Goal: Feedback & Contribution: Contribute content

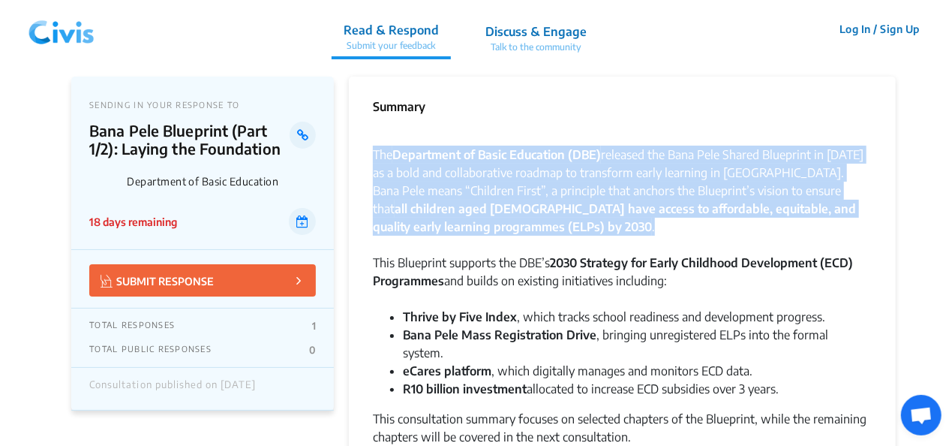
drag, startPoint x: 373, startPoint y: 151, endPoint x: 572, endPoint y: 227, distance: 213.1
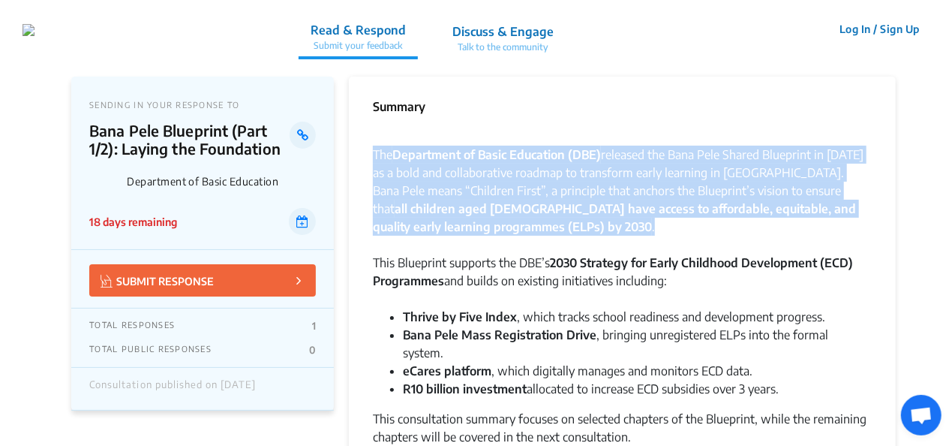
click at [572, 227] on div "The Department of Basic Education (DBE) released the Bana Pele Shared Blueprint…" at bounding box center [622, 200] width 499 height 108
copy div "The Department of Basic Education (DBE) released the Bana Pele Shared Blueprint…"
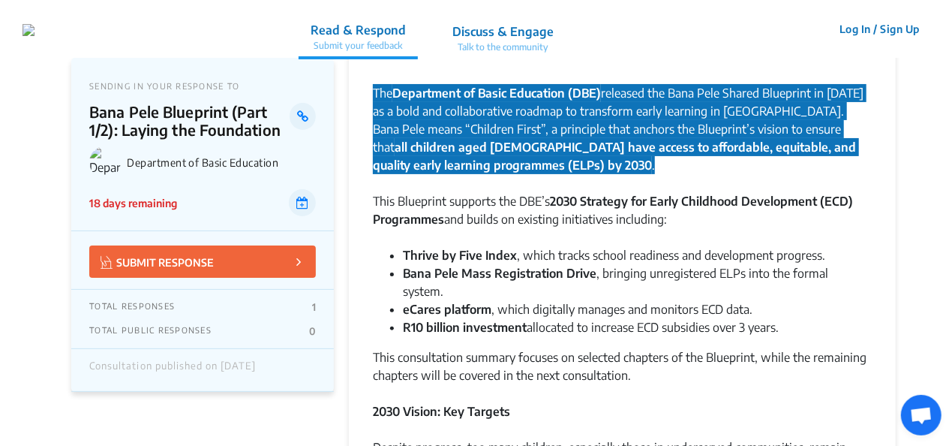
scroll to position [75, 0]
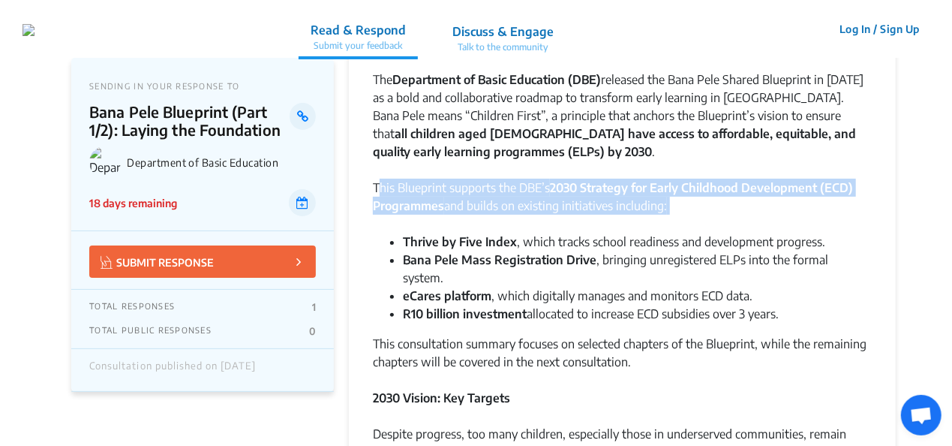
drag, startPoint x: 380, startPoint y: 186, endPoint x: 591, endPoint y: 220, distance: 214.3
click at [591, 220] on div "This Blueprint supports the DBE’s 2030 Strategy for Early Childhood Development…" at bounding box center [622, 206] width 499 height 54
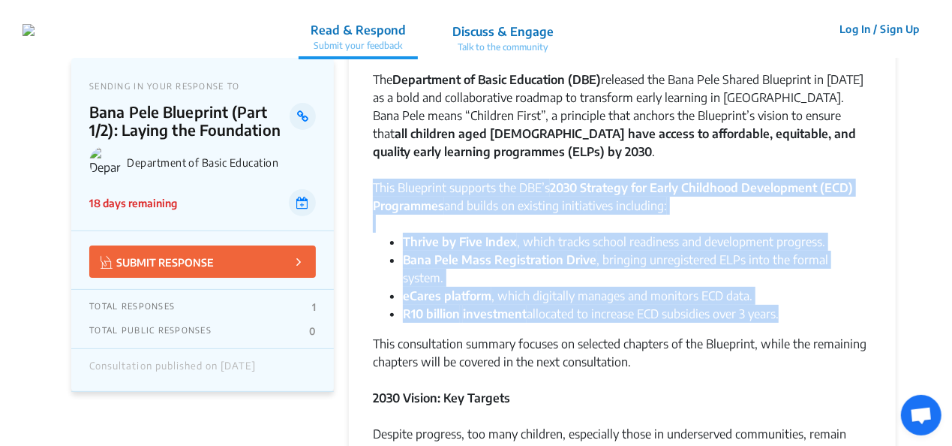
drag, startPoint x: 375, startPoint y: 187, endPoint x: 790, endPoint y: 291, distance: 427.2
copy div "This Blueprint supports the DBE’s 2030 Strategy for Early Childhood Development…"
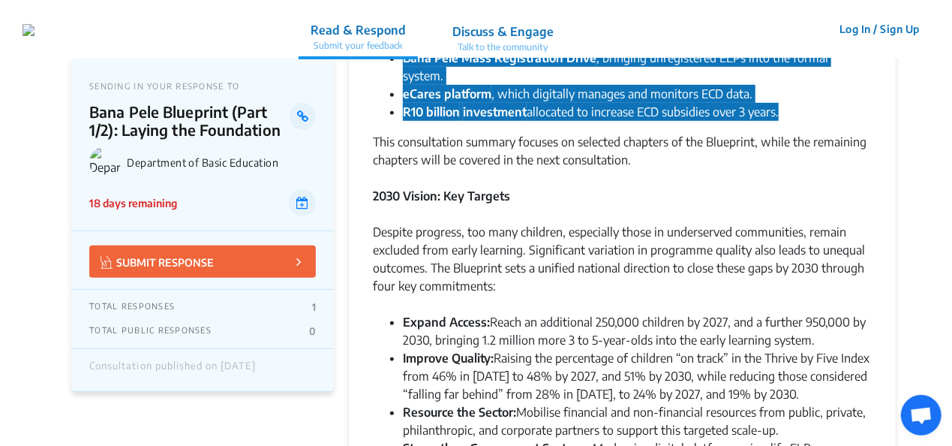
scroll to position [300, 0]
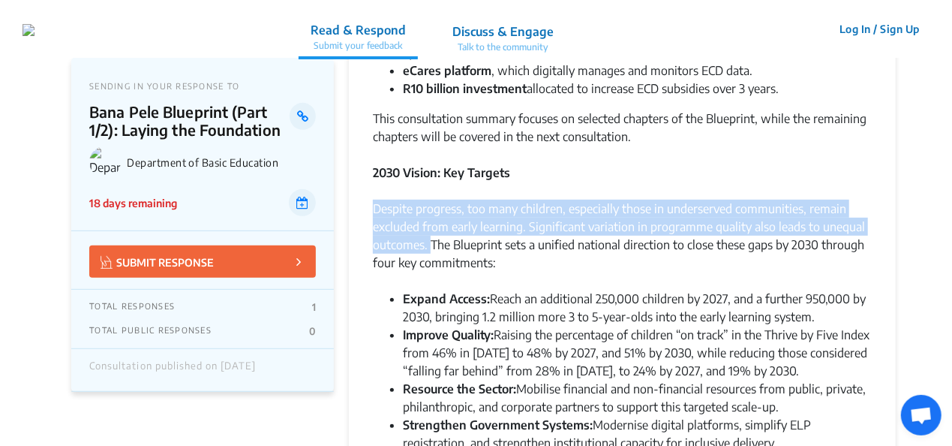
drag, startPoint x: 376, startPoint y: 188, endPoint x: 431, endPoint y: 223, distance: 64.8
click at [431, 223] on div "Despite progress, too many children, especially those in underserved communitie…" at bounding box center [622, 245] width 499 height 90
drag, startPoint x: 431, startPoint y: 223, endPoint x: 411, endPoint y: 194, distance: 35.6
copy div "Despite progress, too many children, especially those in underserved communitie…"
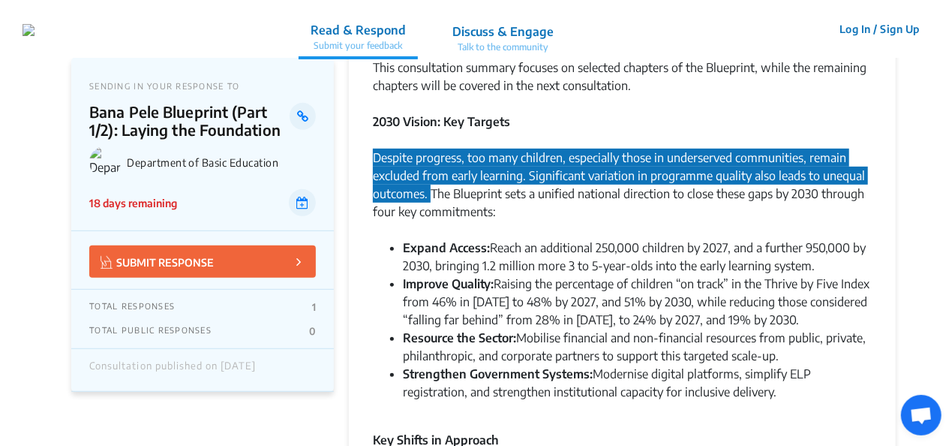
scroll to position [375, 0]
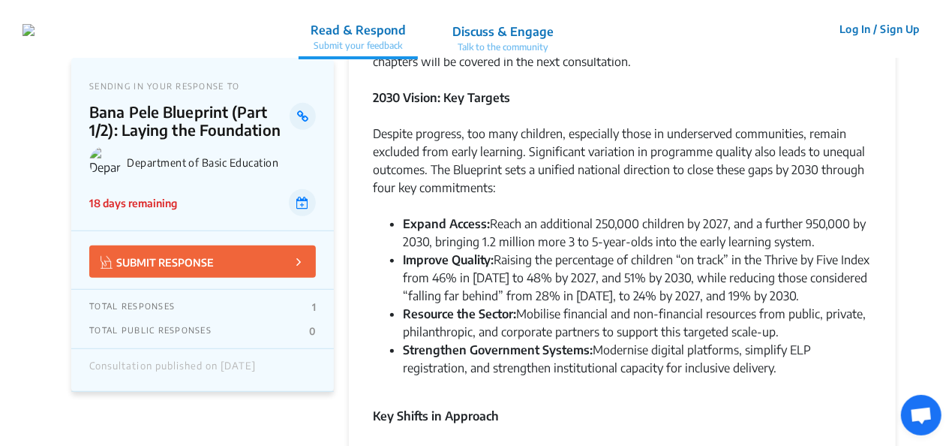
click at [437, 151] on div "Despite progress, too many children, especially those in underserved communitie…" at bounding box center [622, 170] width 499 height 90
drag, startPoint x: 432, startPoint y: 151, endPoint x: 814, endPoint y: 220, distance: 387.5
copy div "The Blueprint sets a unified national direction to close these gaps by 2030 thr…"
click at [481, 252] on li "Improve Quality: Raising the percentage of children “on track” in the Thrive by…" at bounding box center [637, 278] width 469 height 54
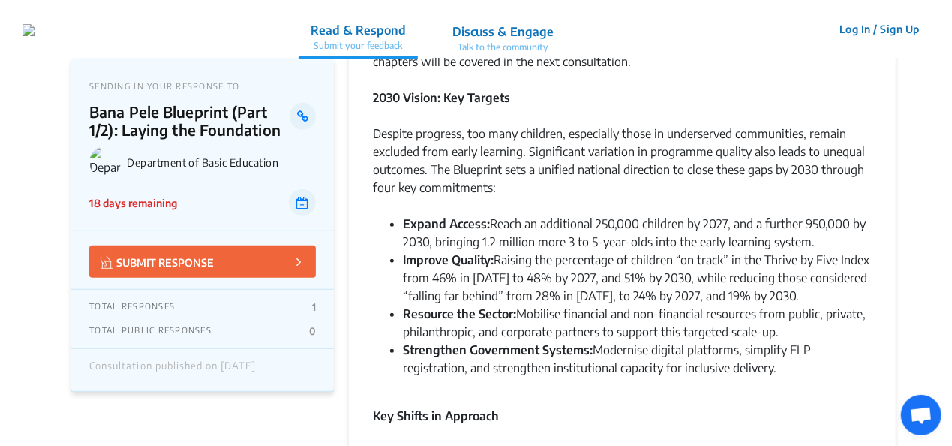
drag, startPoint x: 399, startPoint y: 240, endPoint x: 817, endPoint y: 350, distance: 431.5
click at [817, 350] on ul "Expand Access: Reach an additional 250,000 children by 2027, and a further 950,…" at bounding box center [622, 296] width 499 height 162
copy ul "Improve Quality: Raising the percentage of children “on track” in the Thrive by…"
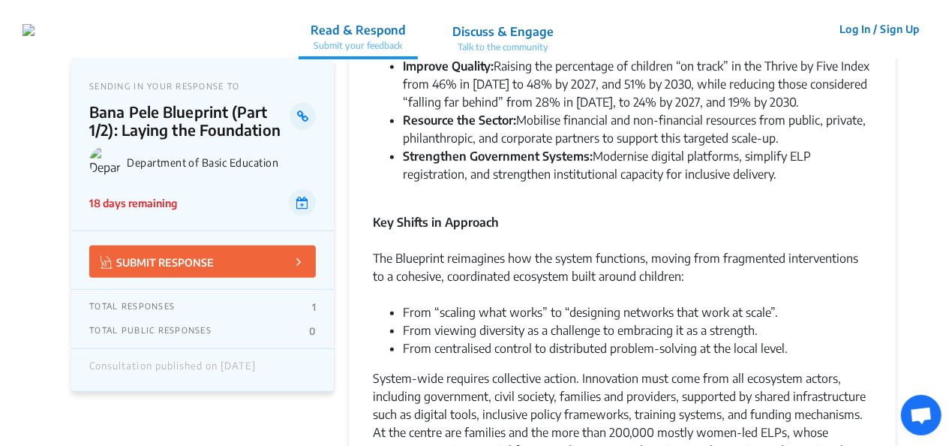
scroll to position [600, 0]
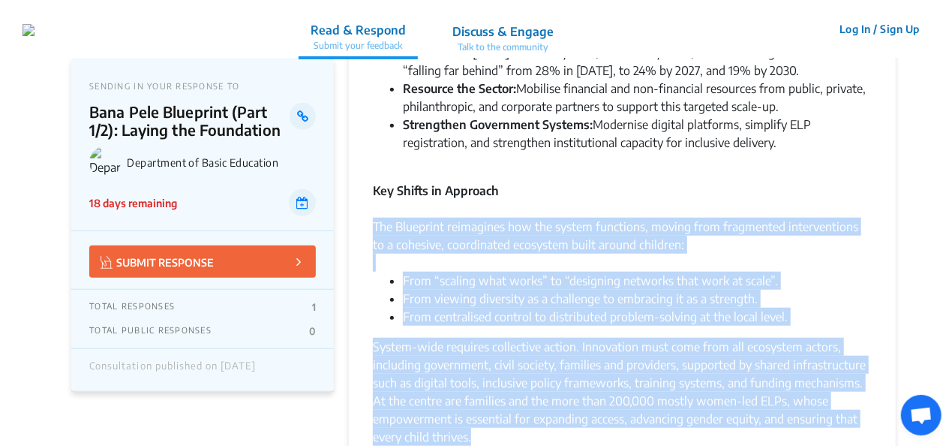
drag, startPoint x: 375, startPoint y: 209, endPoint x: 869, endPoint y: 411, distance: 534.5
copy div "The Blueprint reimagines how the system functions, moving from fragmented inter…"
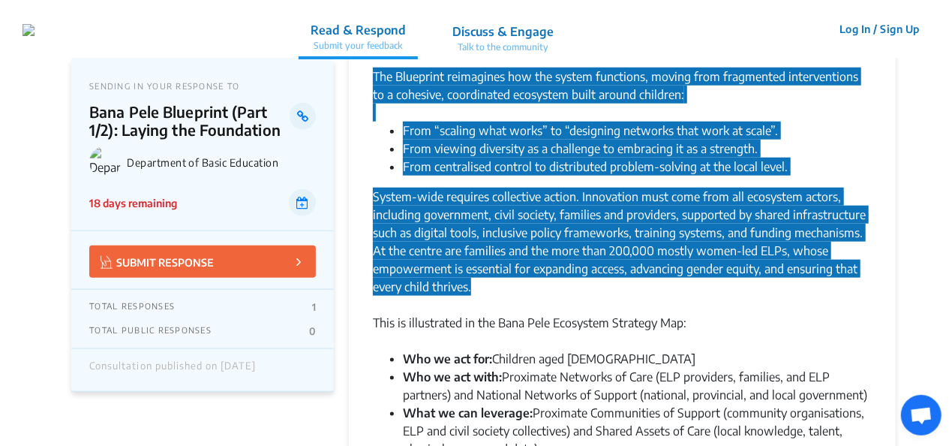
scroll to position [826, 0]
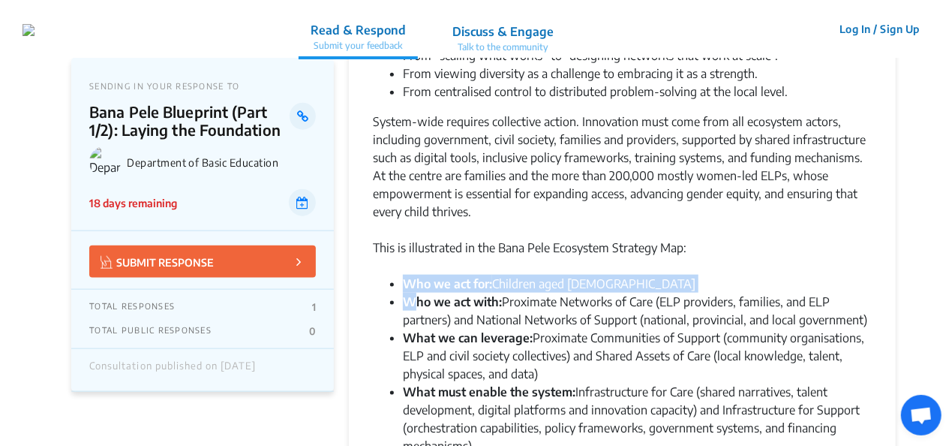
drag, startPoint x: 405, startPoint y: 267, endPoint x: 413, endPoint y: 286, distance: 20.5
click at [413, 286] on ul "Who we act for: Children aged 3 to 5 Who we act with: Proximate Networks of Car…" at bounding box center [622, 365] width 499 height 180
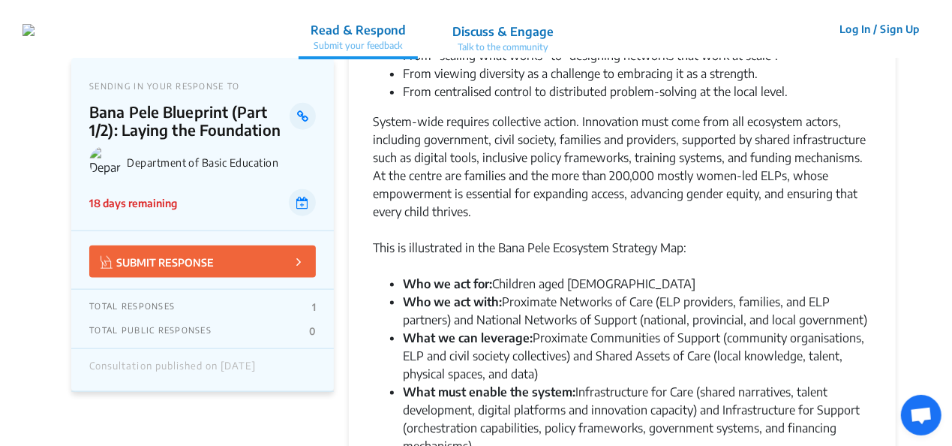
click at [603, 245] on div "This is illustrated in the Bana Pele Ecosystem Strategy Map:" at bounding box center [622, 257] width 499 height 36
drag, startPoint x: 613, startPoint y: 230, endPoint x: 614, endPoint y: 428, distance: 198.1
click at [614, 428] on div "The Department of Basic Education (DBE) released the Bana Pele Shared Blueprint…" at bounding box center [622, 320] width 499 height 2037
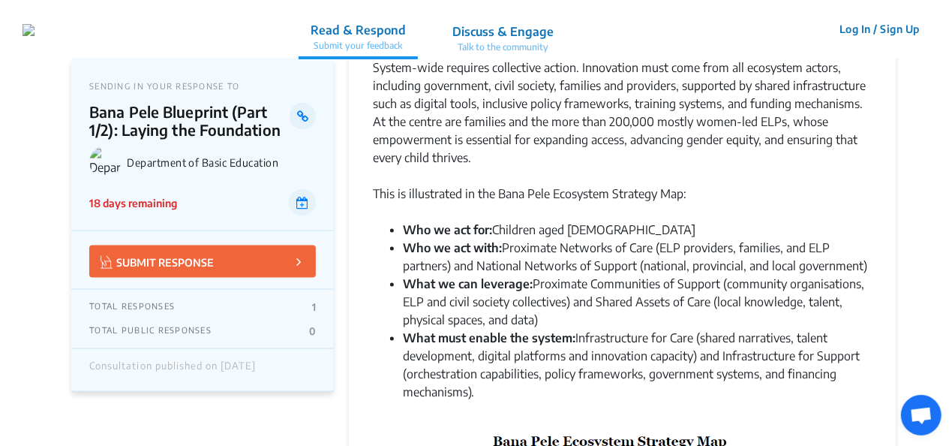
scroll to position [901, 0]
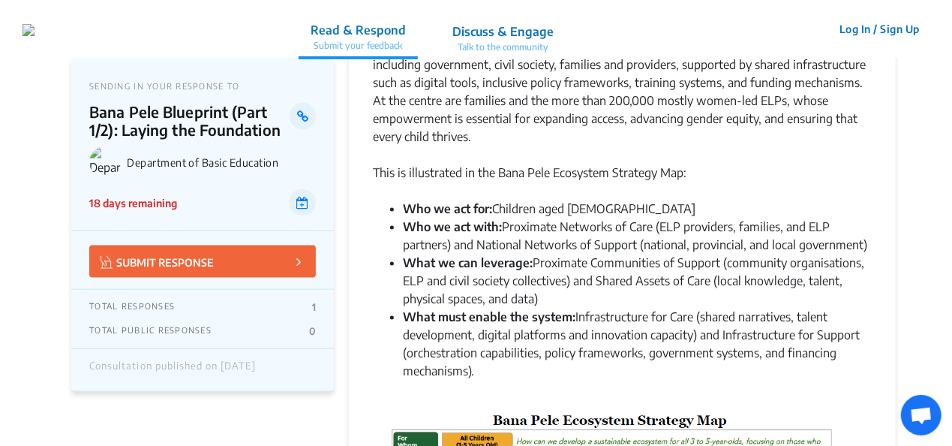
copy div "Strategy Map: Who we act for: Children aged 3 to 5 Who we act with: Proximate N…"
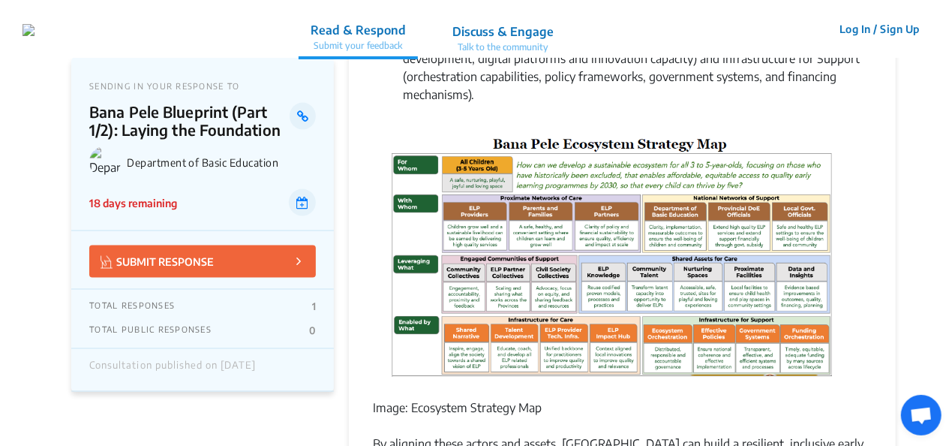
scroll to position [1201, 0]
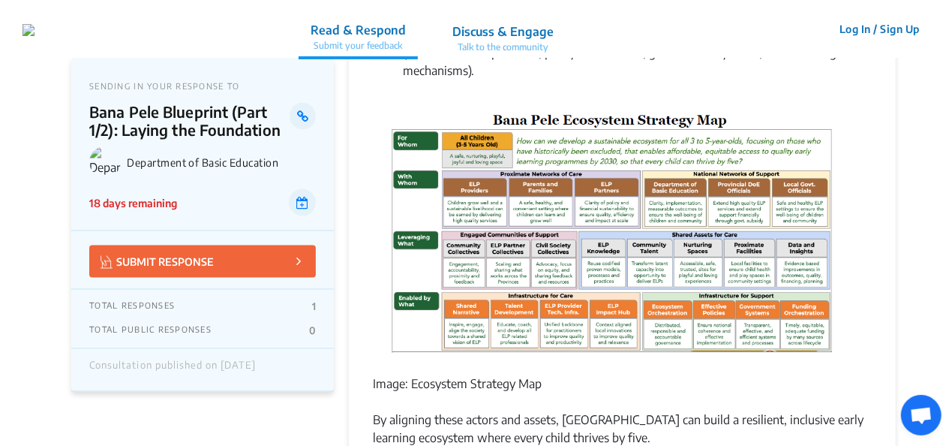
click at [764, 227] on img at bounding box center [613, 237] width 468 height 254
click at [740, 181] on img at bounding box center [613, 237] width 468 height 254
click at [737, 183] on img at bounding box center [613, 237] width 468 height 254
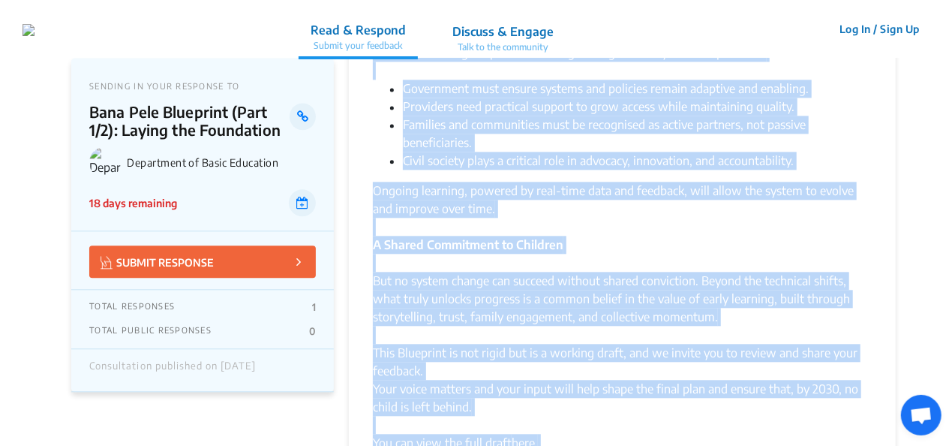
scroll to position [1674, 0]
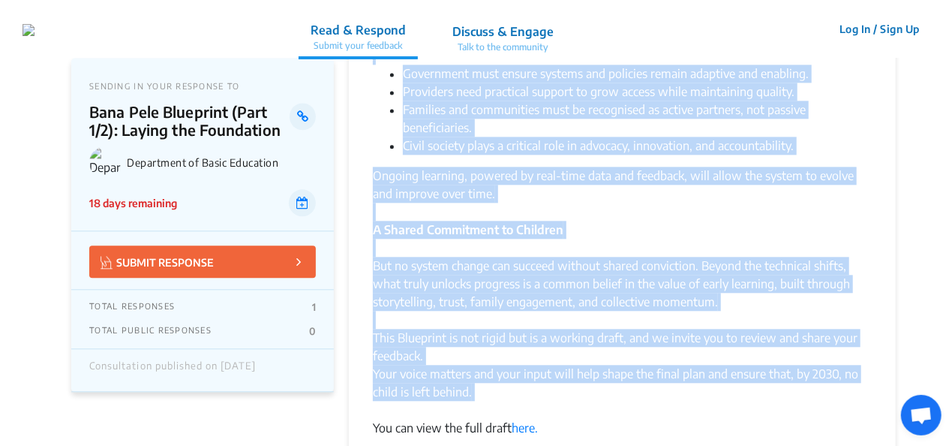
drag, startPoint x: 374, startPoint y: 161, endPoint x: 727, endPoint y: 393, distance: 422.6
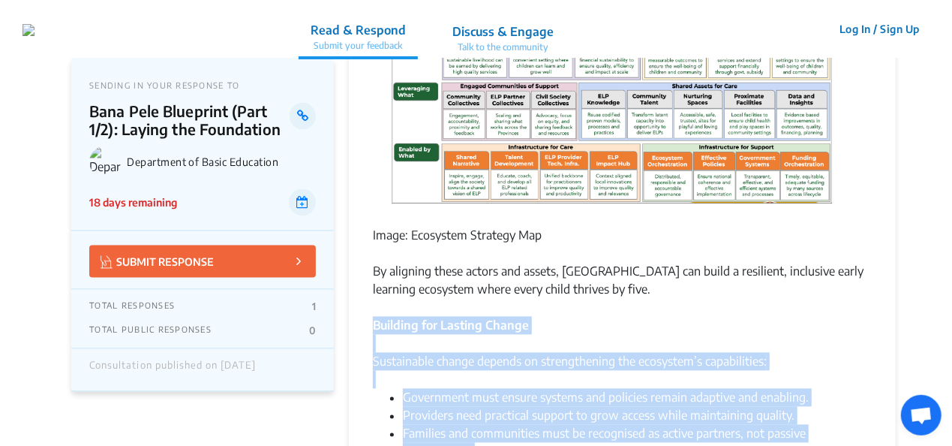
scroll to position [1374, 0]
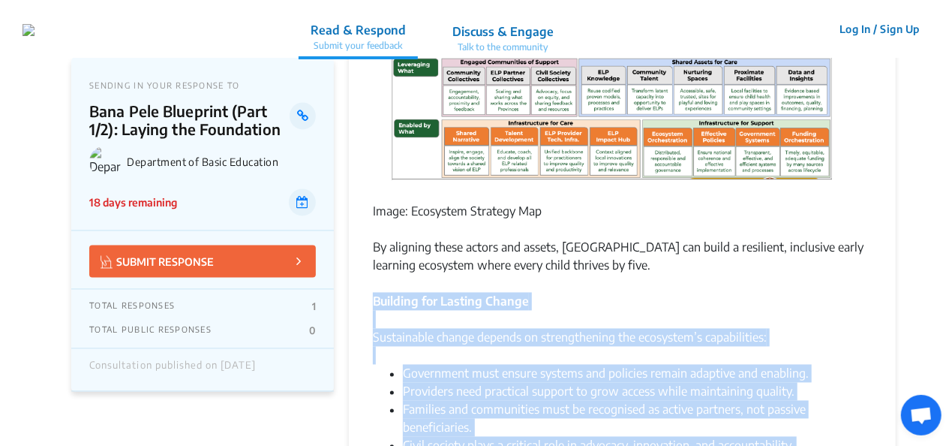
copy div "Building for Lasting Change Sustainable change depends on strengthening the eco…"
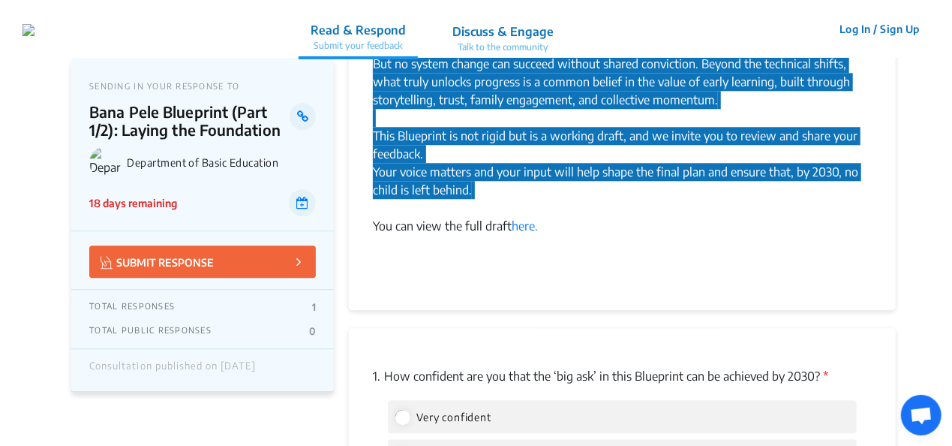
scroll to position [1899, 0]
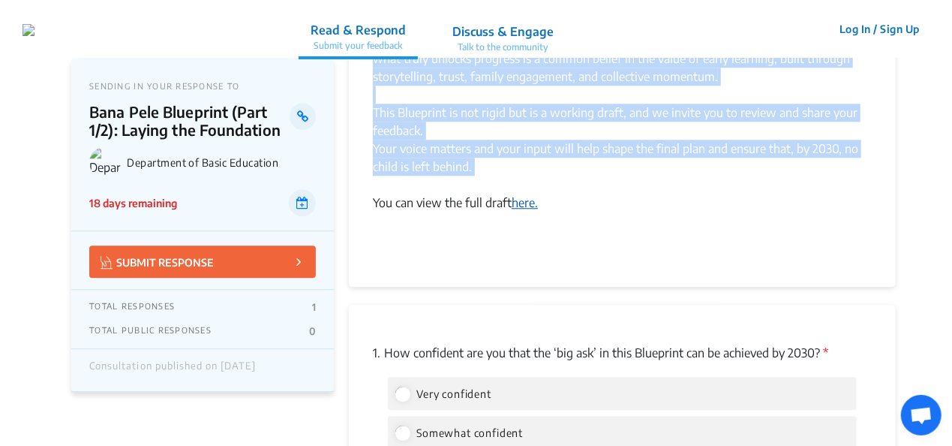
click at [528, 195] on link "here." at bounding box center [525, 202] width 26 height 15
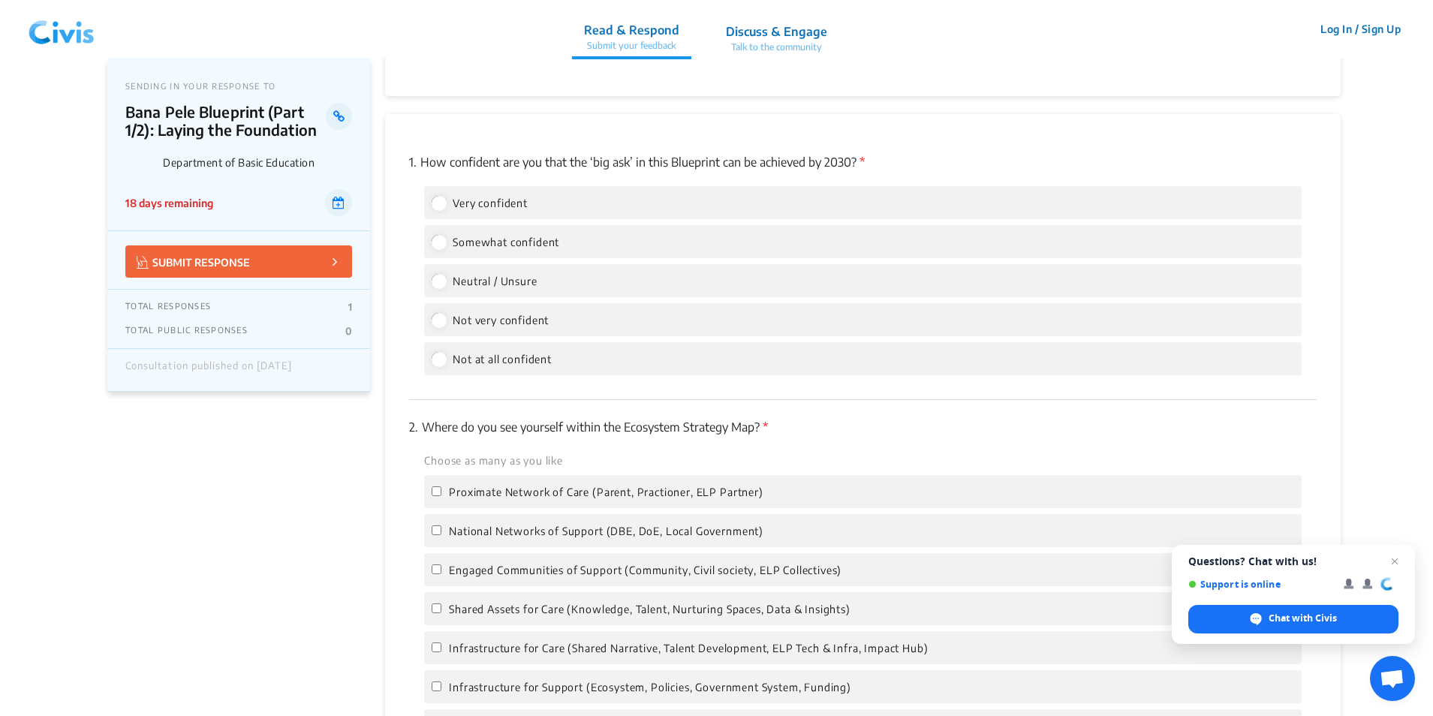
scroll to position [1684, 0]
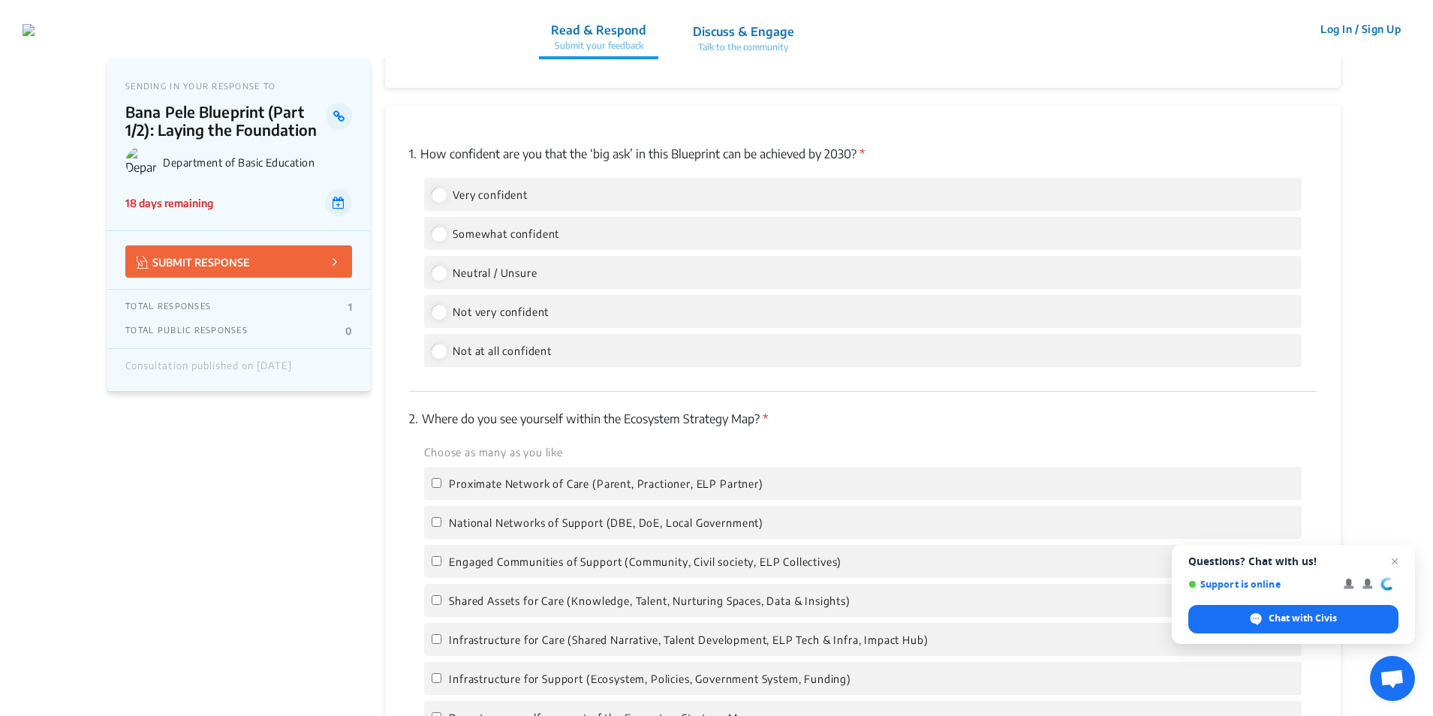
click at [1377, 138] on app-consultation-profile "SENDING IN YOUR RESPONSE TO Bana Pele Blueprint (Part 1/2): Laying the Foundati…" at bounding box center [716, 283] width 1433 height 3818
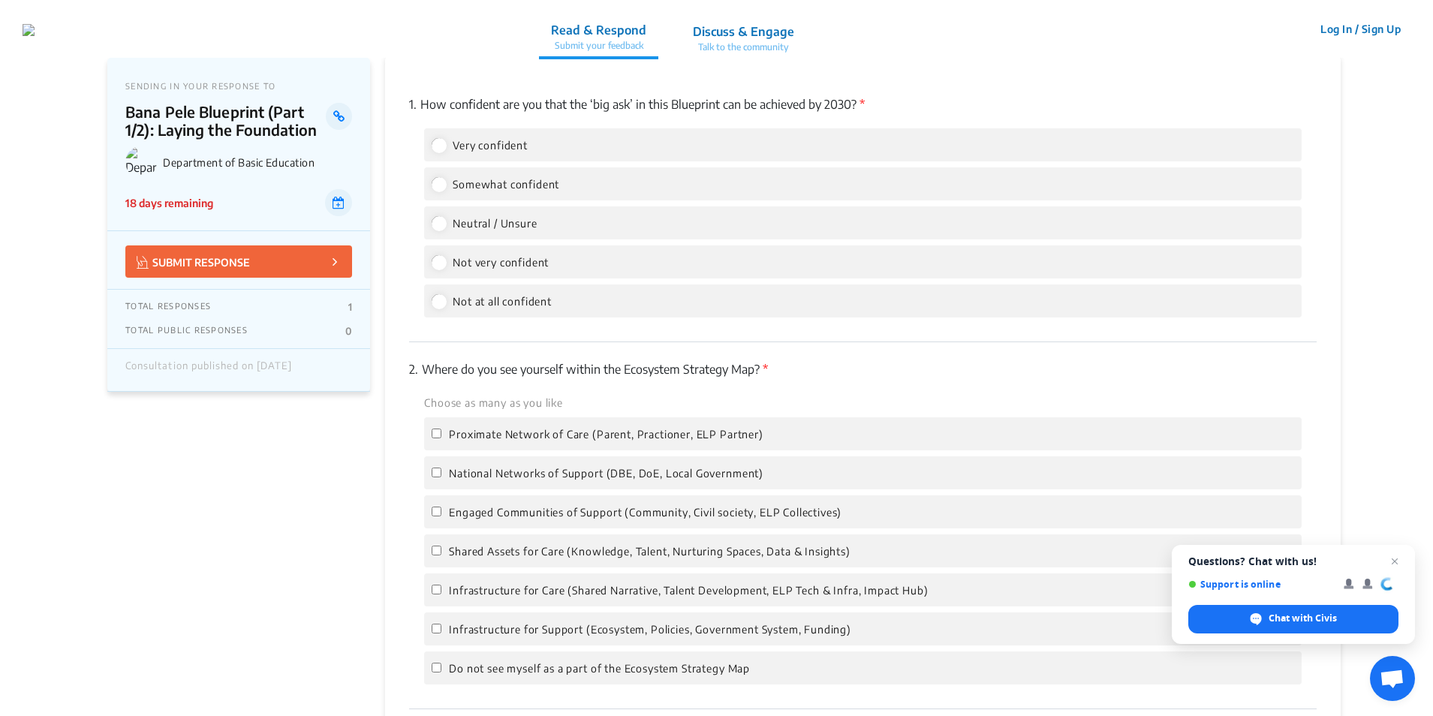
scroll to position [1759, 0]
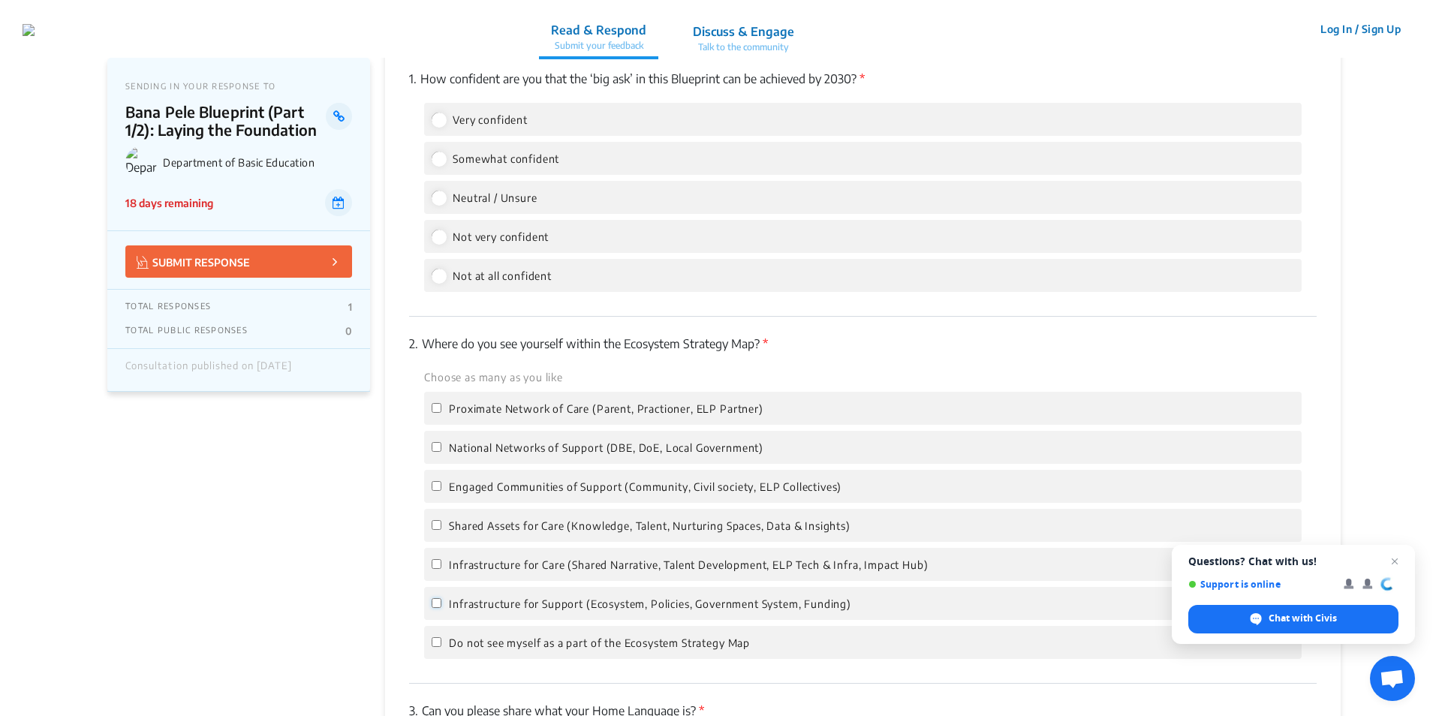
click at [435, 603] on input "Infrastructure for Support (Ecosystem, Policies, Government System, Funding)" at bounding box center [437, 603] width 10 height 10
checkbox input "true"
click at [447, 198] on label "Neutral / Unsure" at bounding box center [484, 197] width 105 height 18
click at [445, 198] on input "Neutral / Unsure" at bounding box center [439, 198] width 14 height 14
radio input "true"
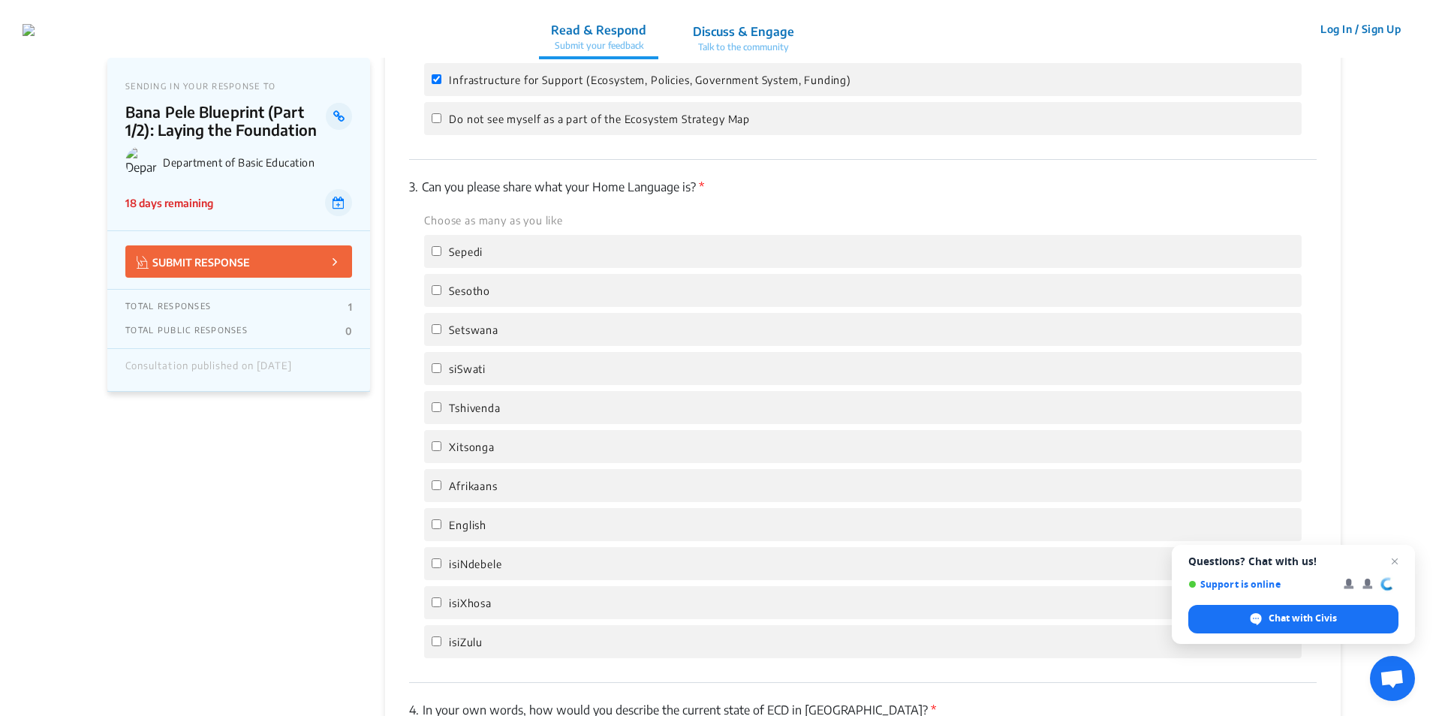
scroll to position [2284, 0]
click at [438, 521] on input "English" at bounding box center [437, 523] width 10 height 10
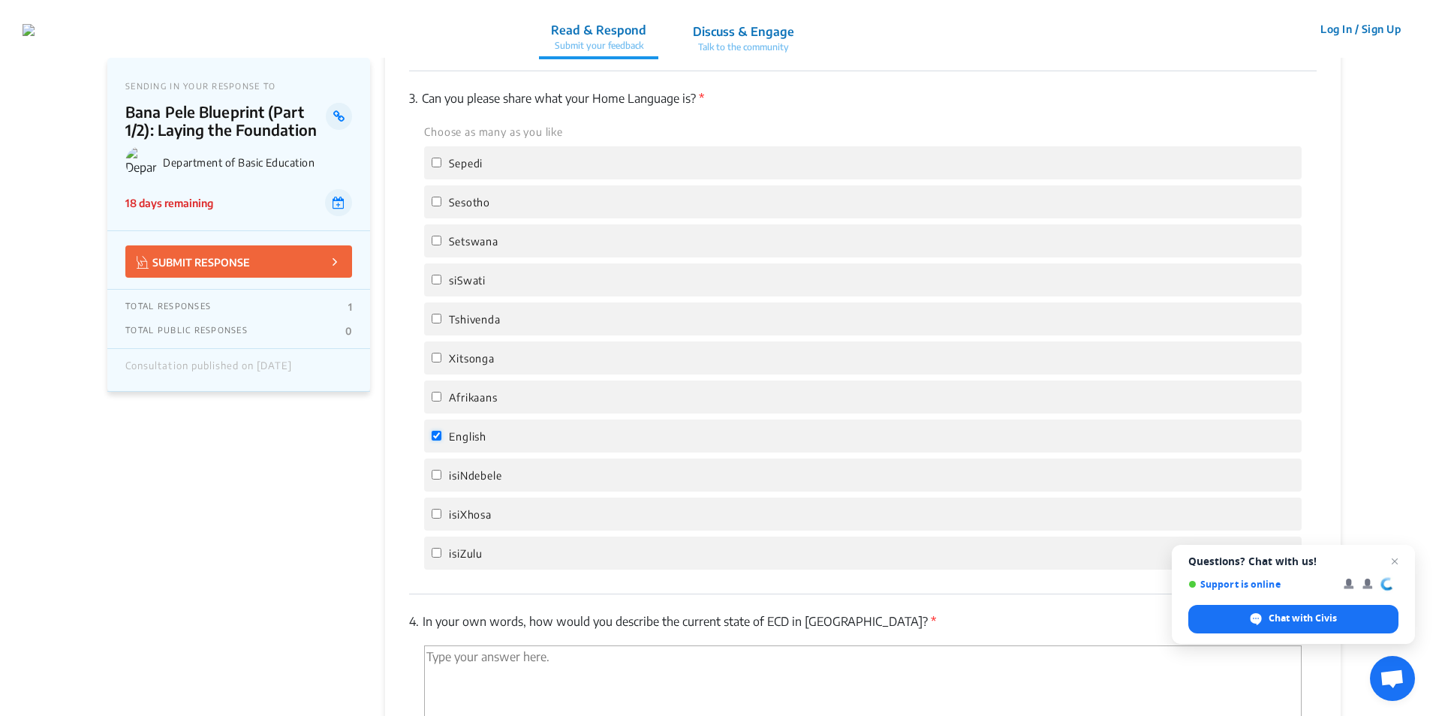
scroll to position [2359, 0]
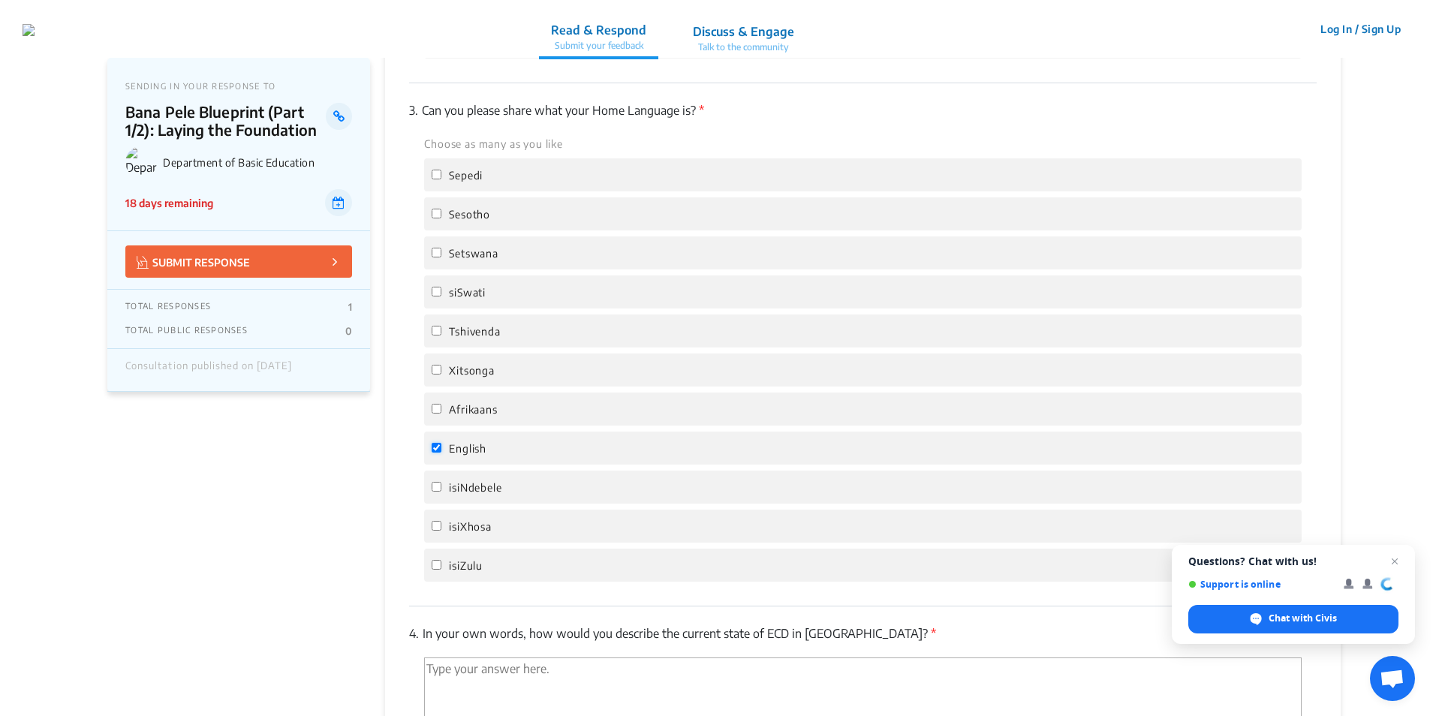
click at [441, 450] on input "English" at bounding box center [437, 448] width 10 height 10
checkbox input "false"
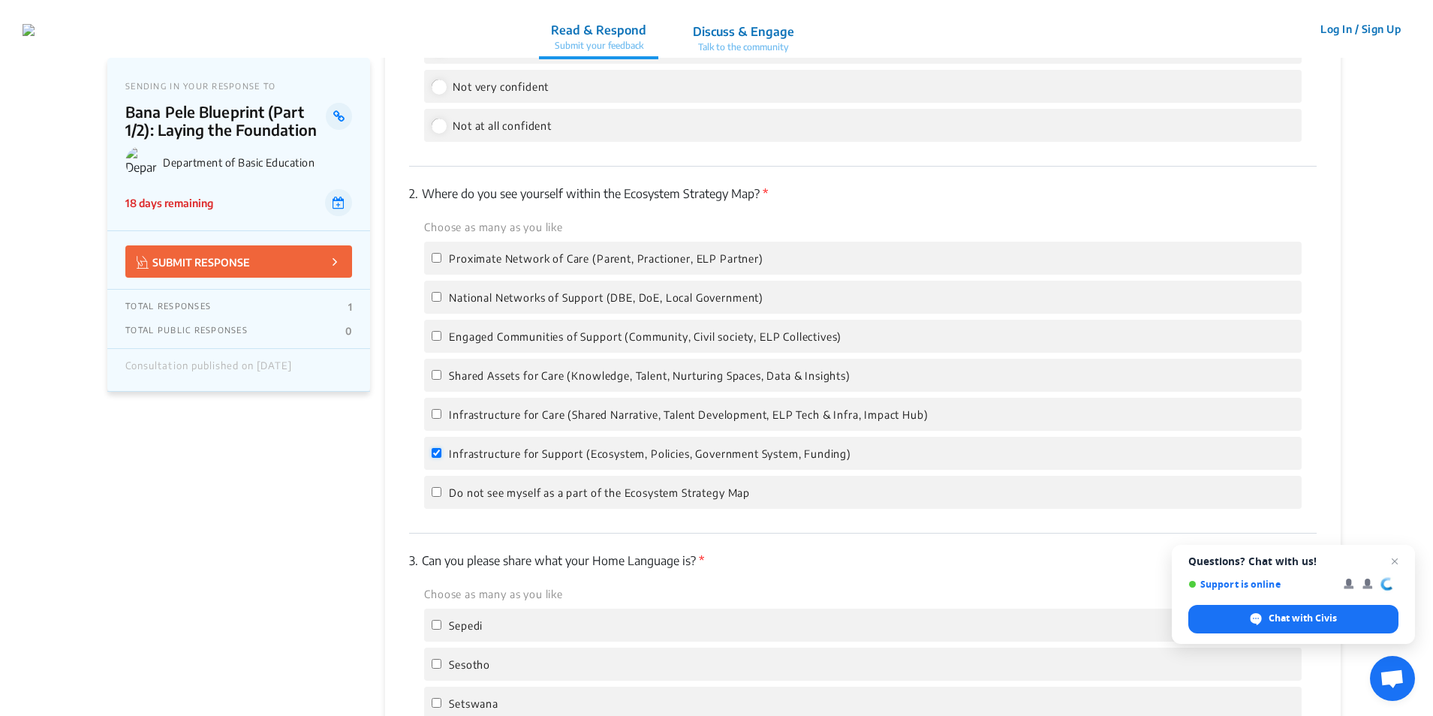
click at [437, 452] on input "Infrastructure for Support (Ecosystem, Policies, Government System, Funding)" at bounding box center [437, 453] width 10 height 10
checkbox input "false"
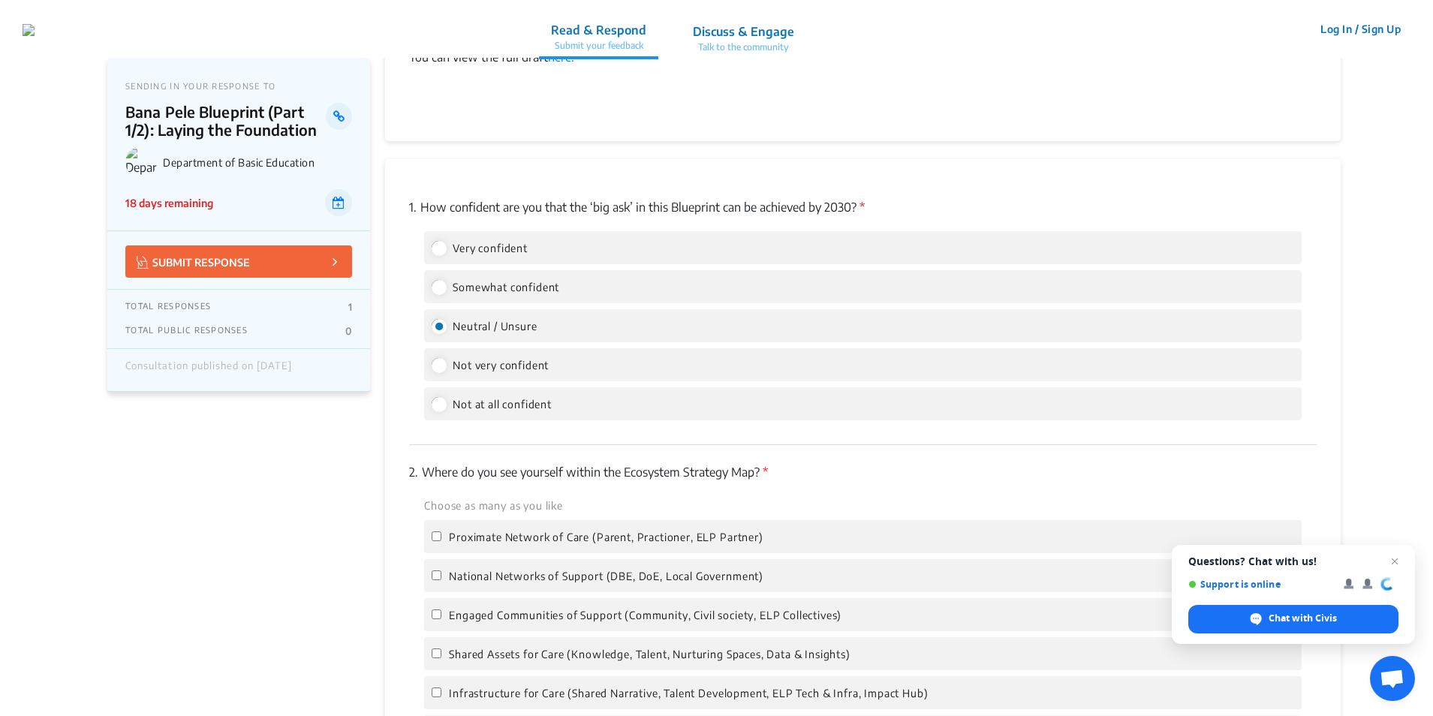
scroll to position [1608, 0]
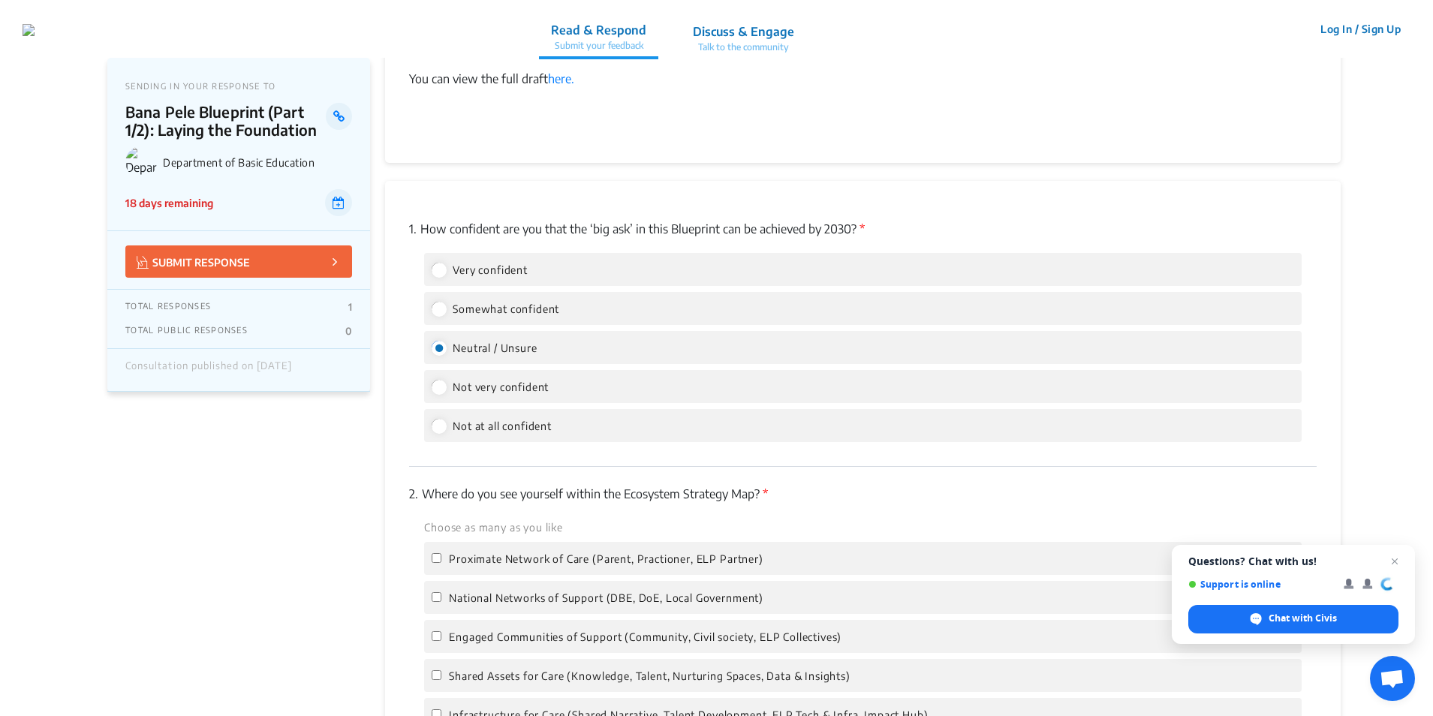
click at [787, 44] on p "Talk to the community" at bounding box center [743, 48] width 101 height 14
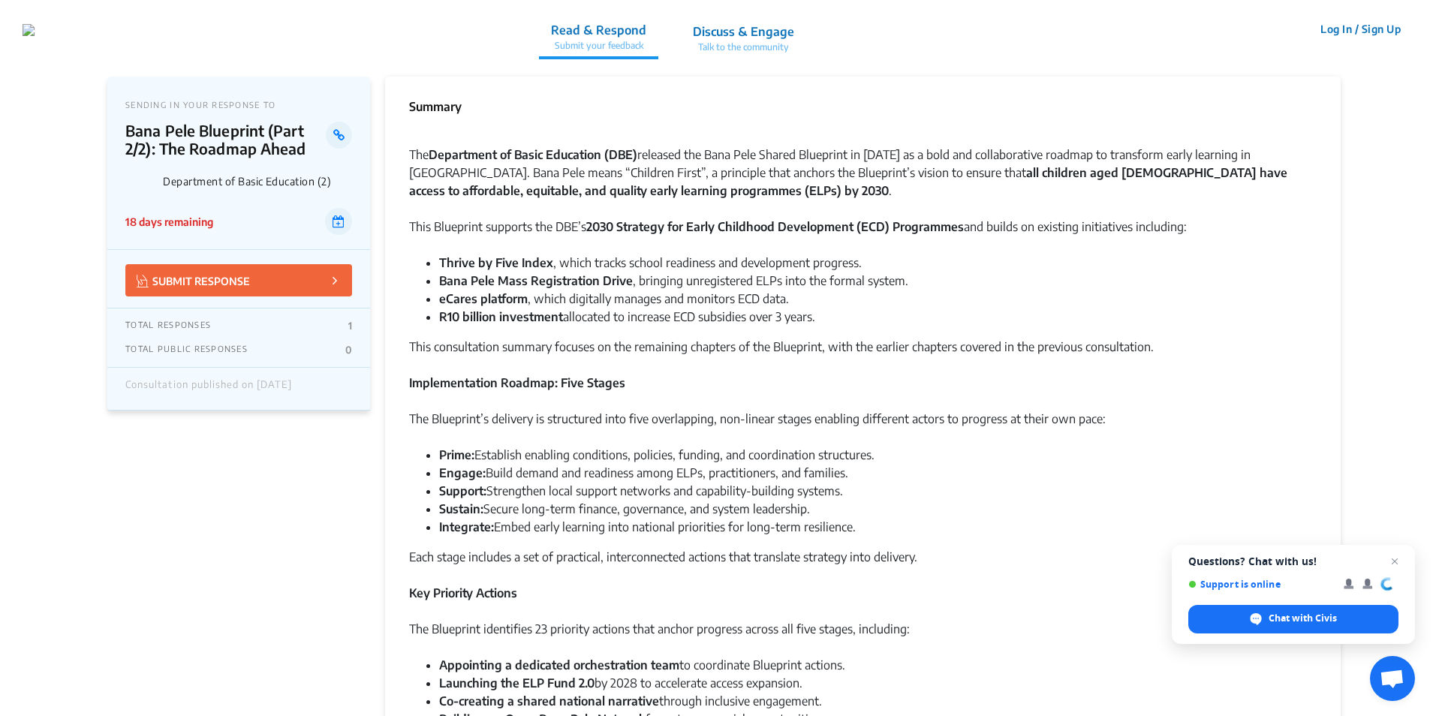
click at [794, 32] on p "Discuss & Engage" at bounding box center [743, 32] width 101 height 18
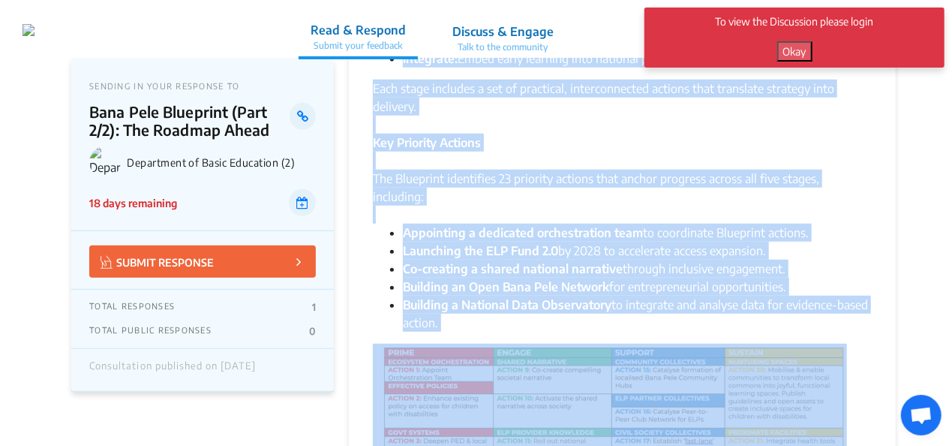
scroll to position [579, 0]
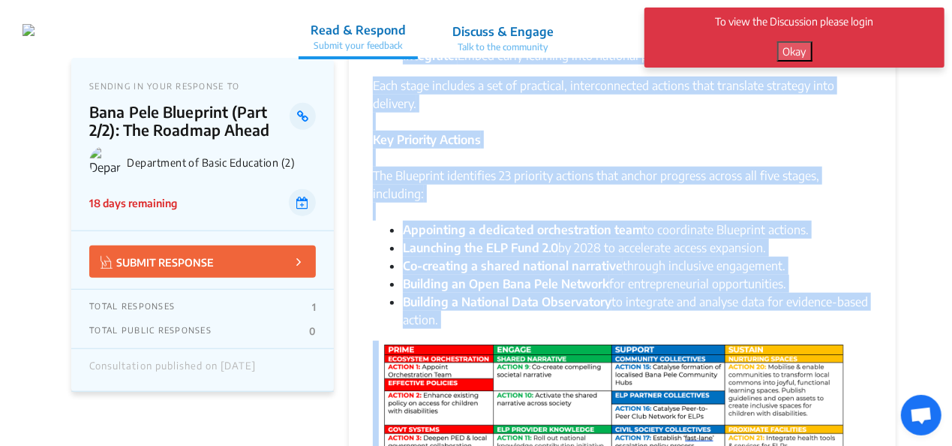
drag, startPoint x: 375, startPoint y: 188, endPoint x: 766, endPoint y: 313, distance: 410.4
click at [766, 313] on div "The Department of Basic Education (DBE) released the Bana Pele Shared Blueprint…" at bounding box center [622, 218] width 499 height 1340
copy div "Lor Ipsumdolo’s ametcons ad elitseddoe temp inci utlaboreetd, mag-aliqua enimad…"
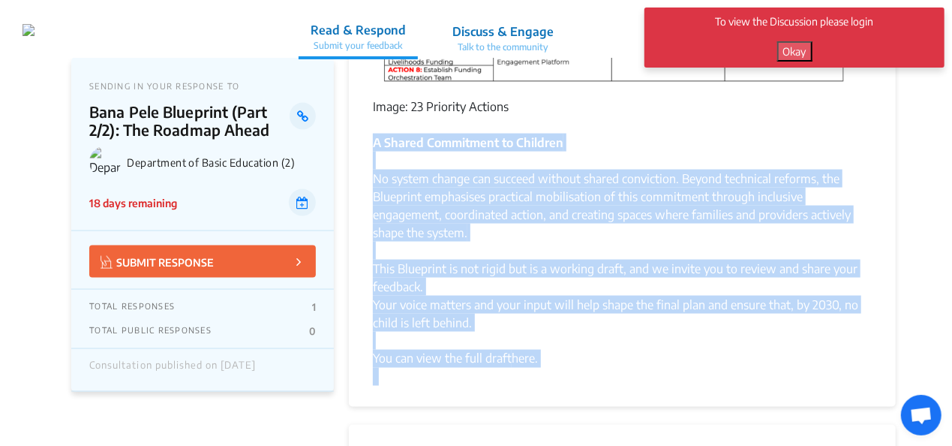
scroll to position [1144, 0]
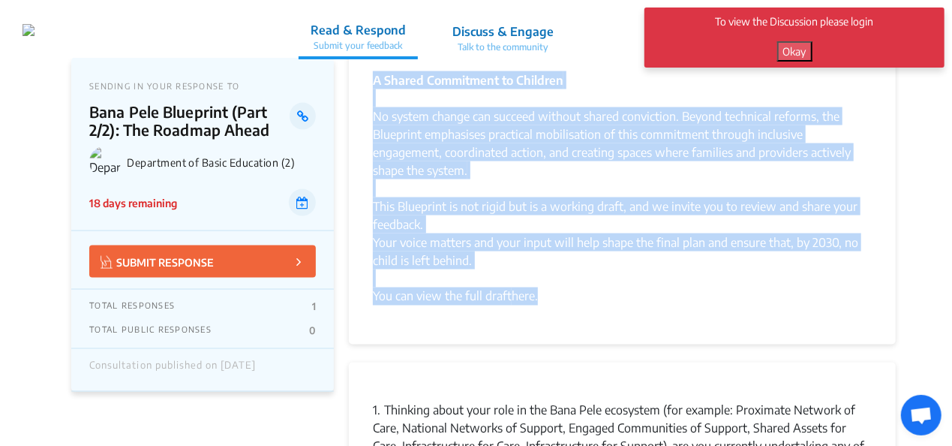
drag, startPoint x: 375, startPoint y: 254, endPoint x: 715, endPoint y: 273, distance: 340.6
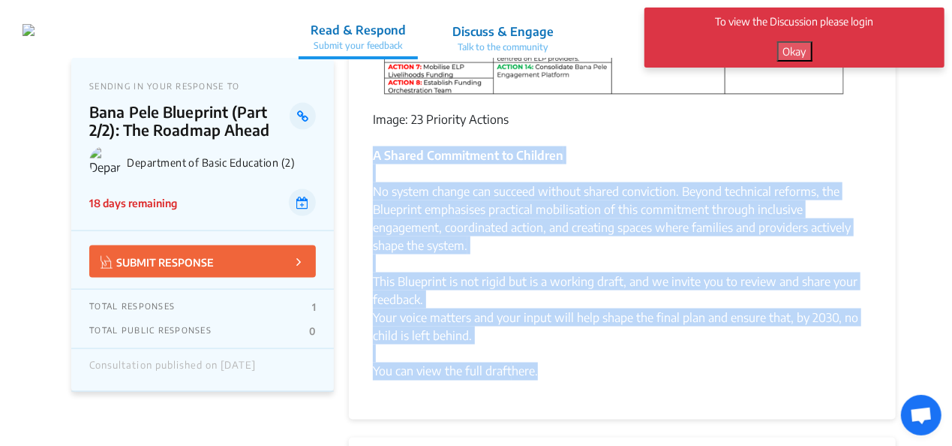
scroll to position [994, 0]
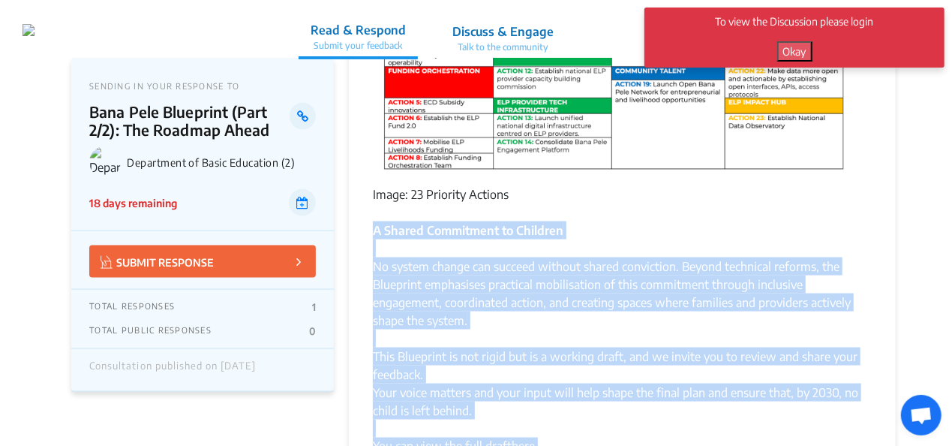
click at [612, 386] on div "Your voice matters and your input will help shape the final plan and ensure tha…" at bounding box center [622, 402] width 499 height 36
drag, startPoint x: 467, startPoint y: 393, endPoint x: 366, endPoint y: 216, distance: 203.7
drag, startPoint x: 366, startPoint y: 216, endPoint x: 447, endPoint y: 214, distance: 81.1
copy div "A Shared Commitment to Children No system change can succeed without shared con…"
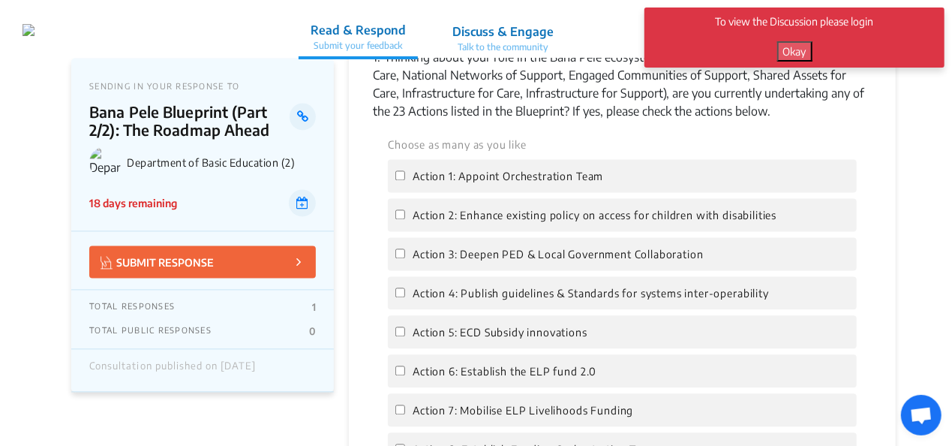
scroll to position [1519, 0]
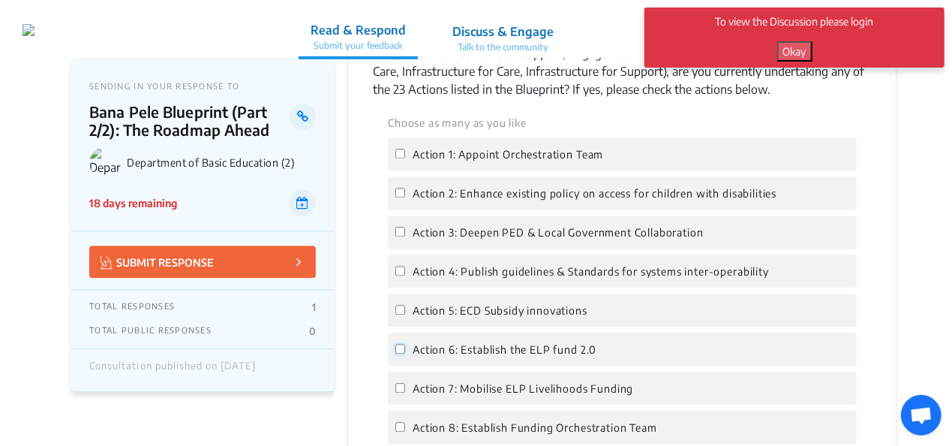
drag, startPoint x: 401, startPoint y: 330, endPoint x: 416, endPoint y: 336, distance: 16.2
click at [401, 344] on input "Action 6: Establish the ELP fund 2.0" at bounding box center [401, 349] width 10 height 10
checkbox input "true"
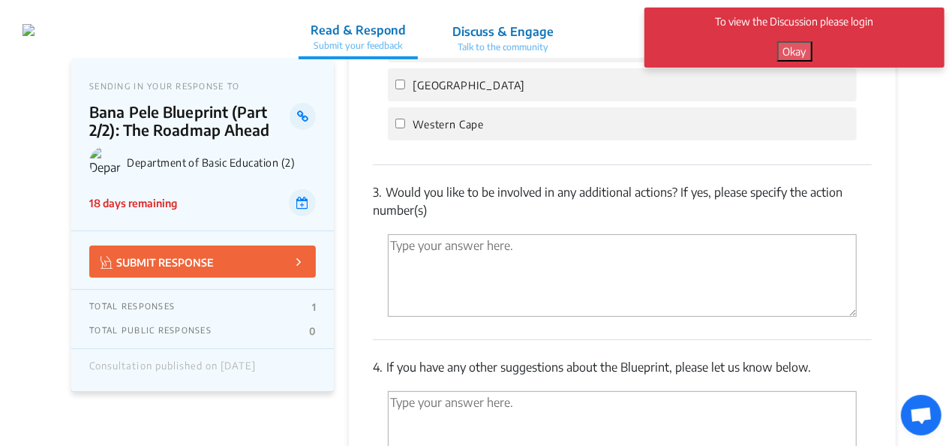
scroll to position [2945, 0]
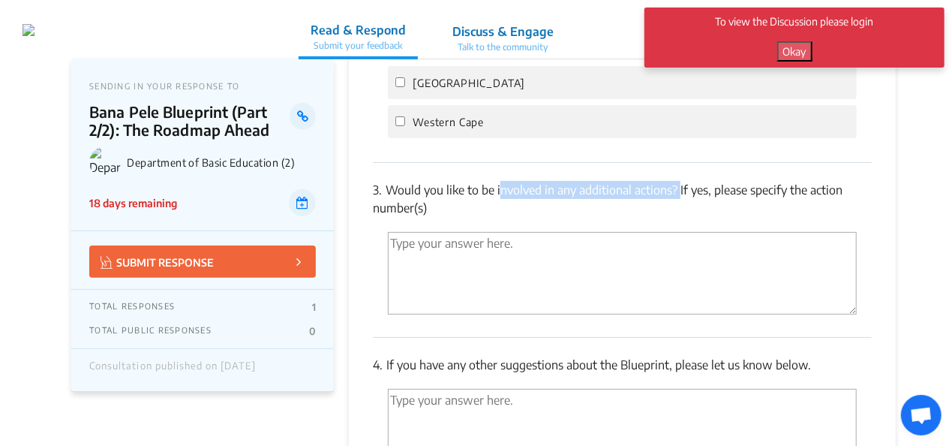
drag, startPoint x: 499, startPoint y: 153, endPoint x: 680, endPoint y: 156, distance: 180.9
click at [680, 181] on p "3. Would you like to be involved in any additional actions? If yes, please spec…" at bounding box center [622, 199] width 499 height 36
drag, startPoint x: 680, startPoint y: 156, endPoint x: 651, endPoint y: 155, distance: 28.6
copy p "involved in any additional actions?"
